Goal: Task Accomplishment & Management: Use online tool/utility

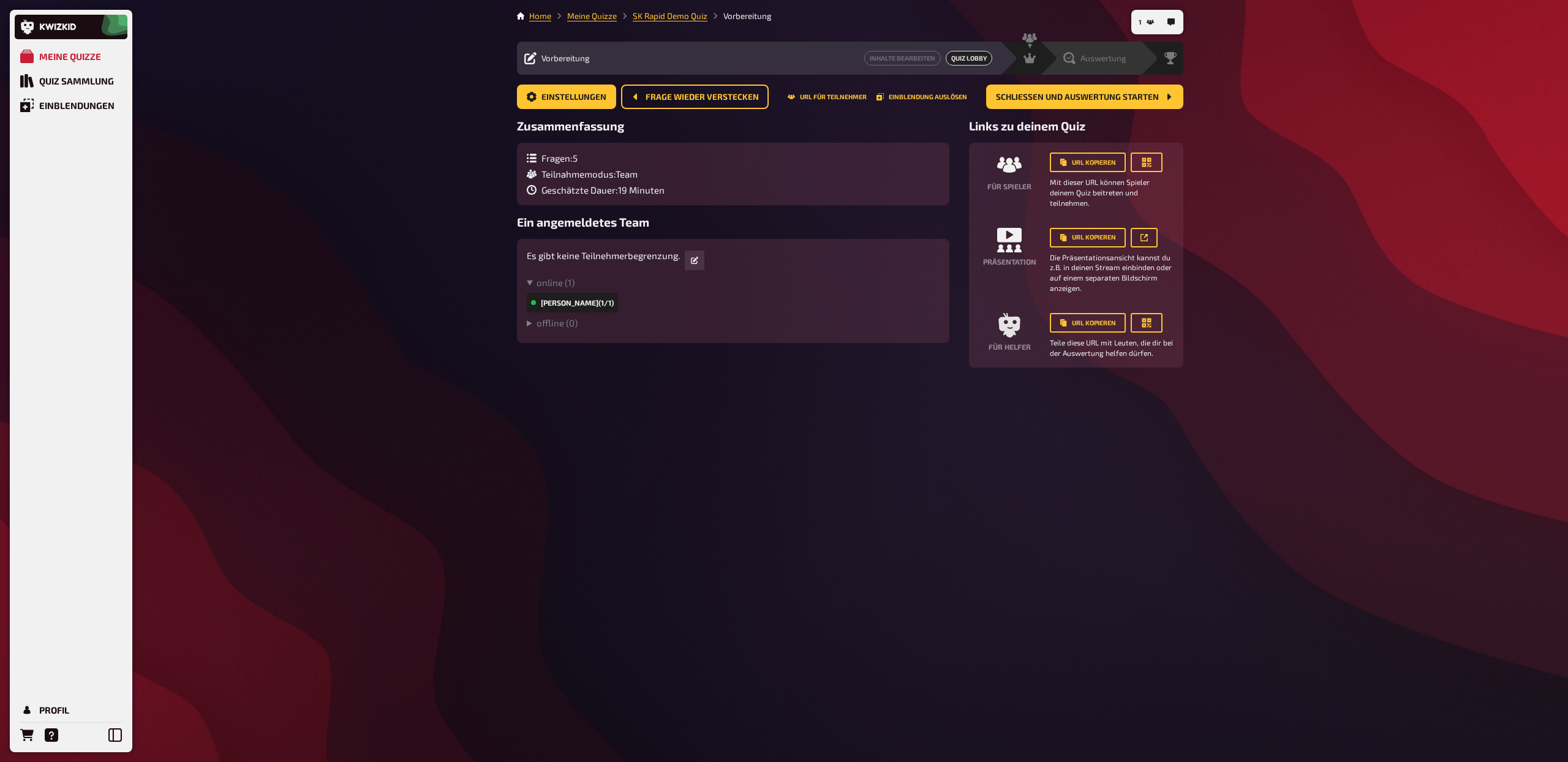
click at [1107, 55] on span "Auswertung" at bounding box center [1103, 58] width 46 height 10
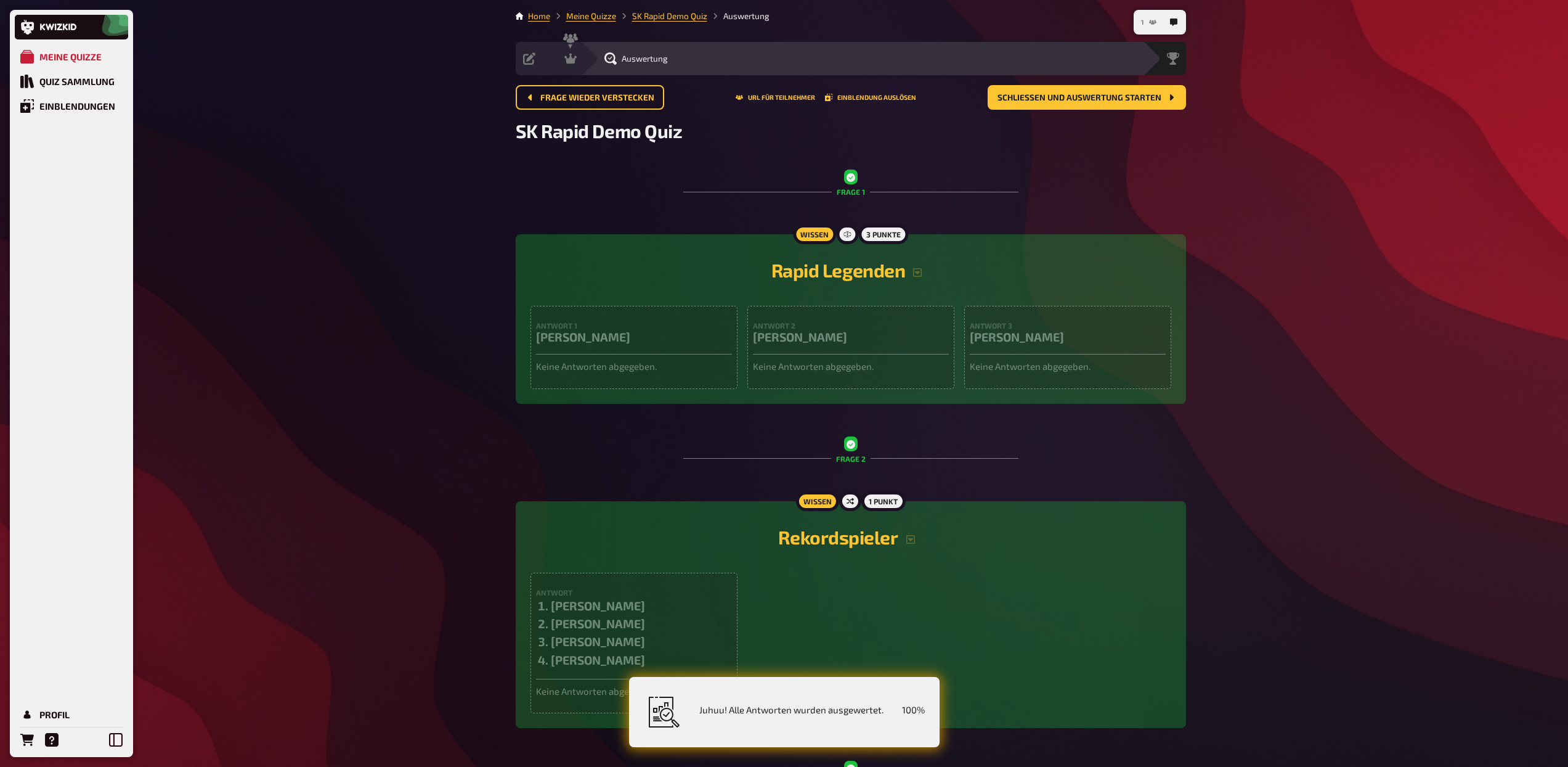
click at [1145, 25] on button "1" at bounding box center [1149, 22] width 26 height 20
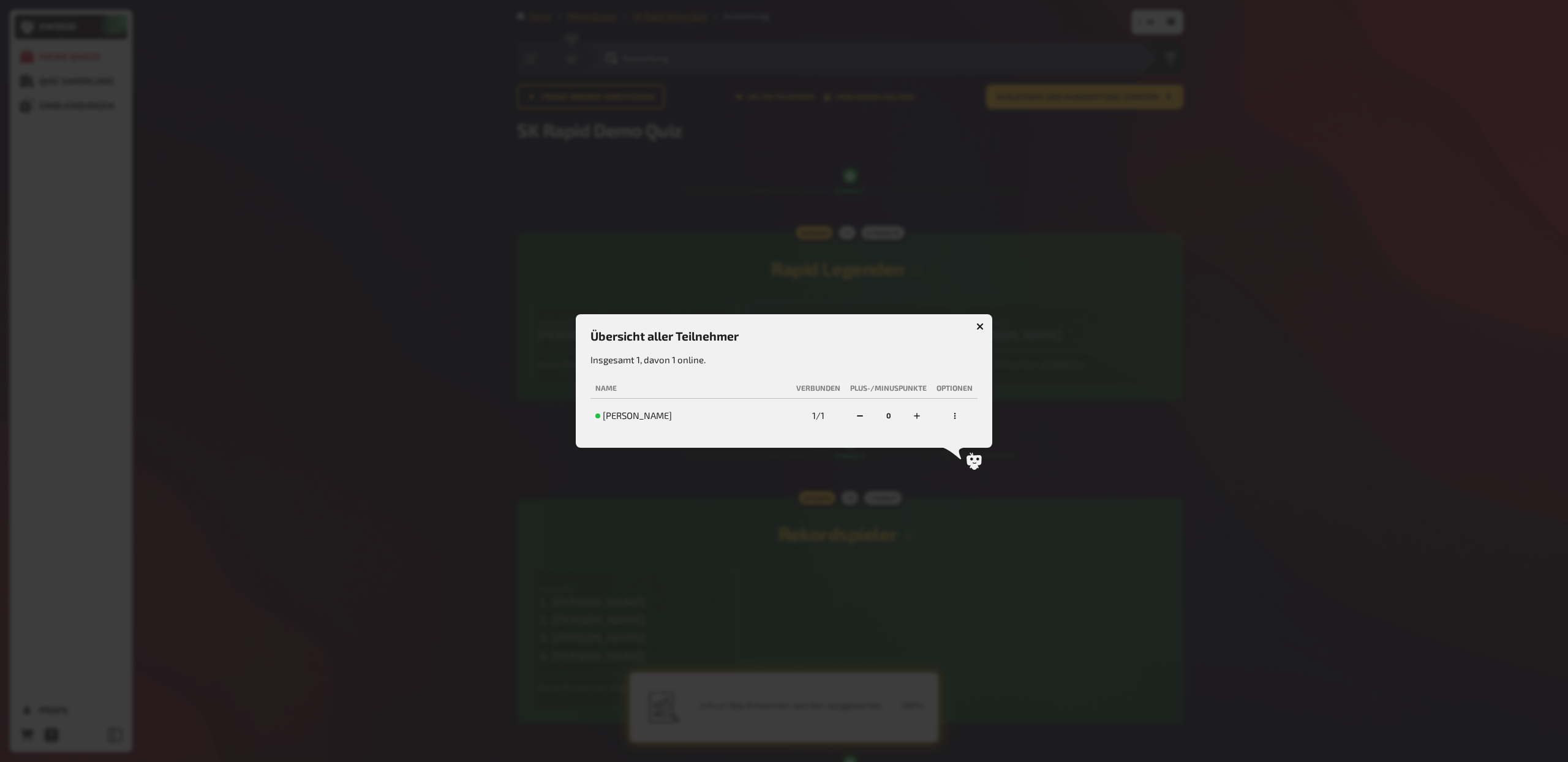
click at [981, 322] on icon "button" at bounding box center [980, 326] width 7 height 7
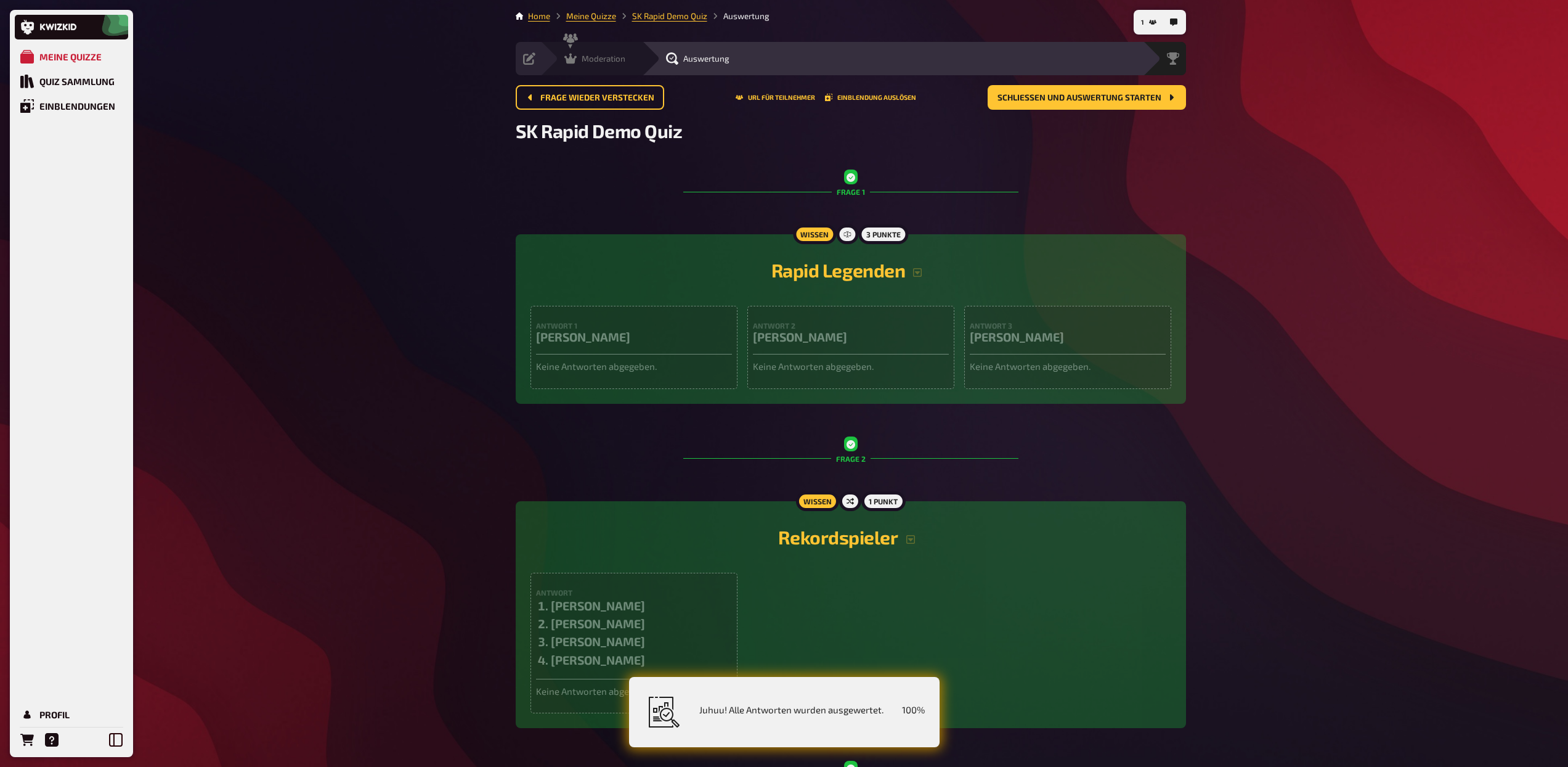
click at [577, 56] on div "Moderation" at bounding box center [594, 58] width 61 height 12
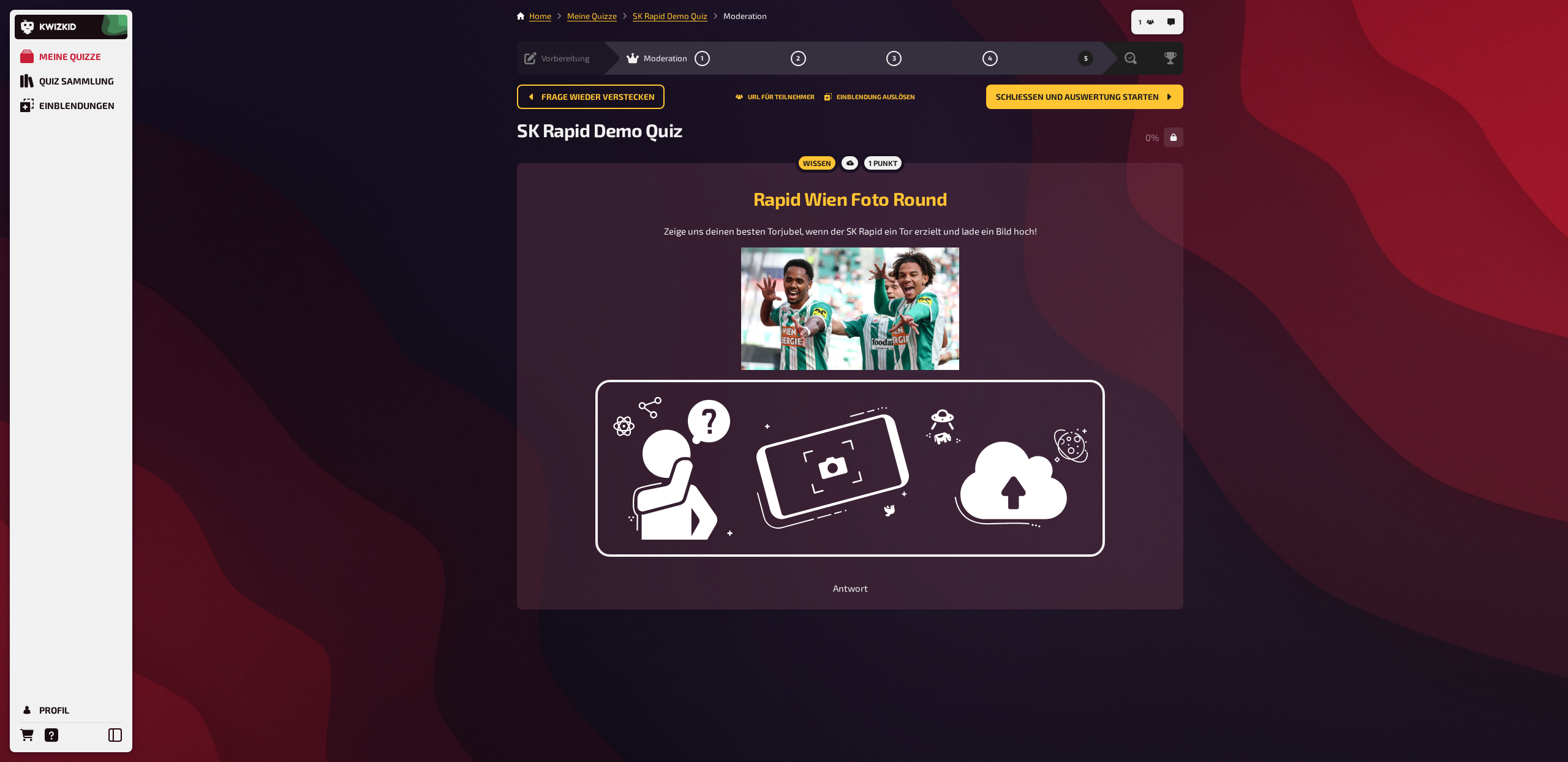
click at [574, 62] on span "Vorbereitung" at bounding box center [565, 58] width 48 height 10
